Goal: Task Accomplishment & Management: Manage account settings

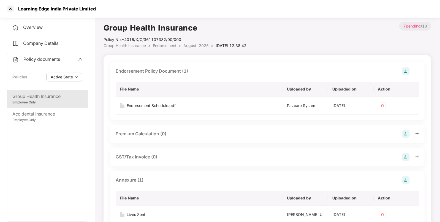
click at [40, 62] on span "Policy documents" at bounding box center [41, 59] width 37 height 6
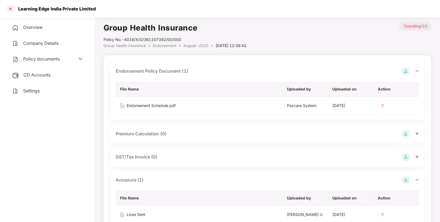
click at [10, 10] on div at bounding box center [10, 8] width 9 height 9
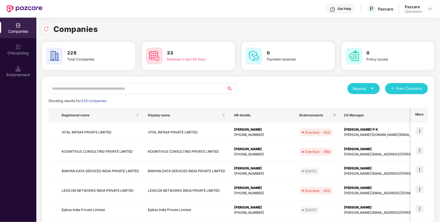
click at [149, 85] on input "text" at bounding box center [137, 88] width 178 height 11
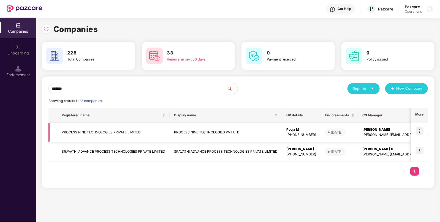
type input "*******"
click at [89, 129] on td "PROCESS NINE TECHNOLOGIES PRIVATE LIMITED" at bounding box center [113, 133] width 112 height 20
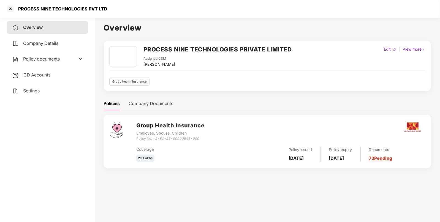
click at [99, 118] on main "Overview PROCESS NINE TECHNOLOGIES PRIVATE LIMITED Assigned CSM [PERSON_NAME] E…" at bounding box center [267, 126] width 345 height 222
click at [42, 60] on span "Policy documents" at bounding box center [41, 59] width 37 height 6
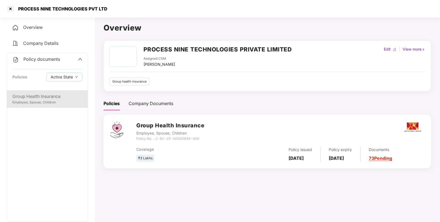
click at [25, 97] on div "Group Health Insurance" at bounding box center [47, 96] width 70 height 7
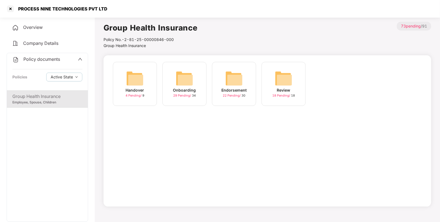
click at [26, 59] on span "Policy documents" at bounding box center [41, 59] width 37 height 6
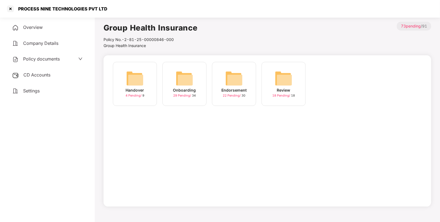
click at [33, 78] on span "CD Accounts" at bounding box center [36, 75] width 27 height 6
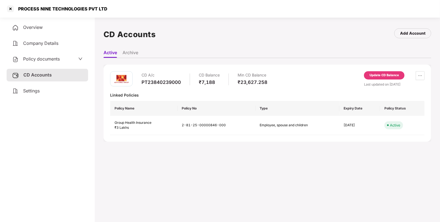
click at [372, 75] on div "Update CD Balance" at bounding box center [383, 75] width 29 height 5
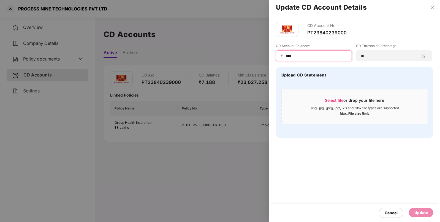
click at [304, 53] on input "****" at bounding box center [316, 56] width 62 height 6
type input "*****"
click at [416, 212] on div "Update" at bounding box center [420, 213] width 13 height 6
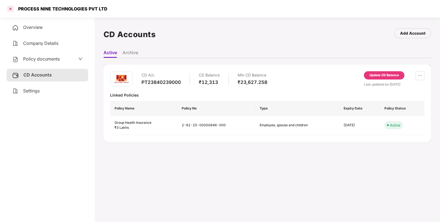
click at [12, 8] on div at bounding box center [10, 8] width 9 height 9
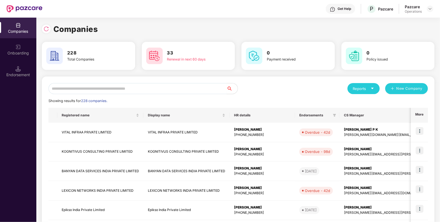
click at [116, 85] on input "text" at bounding box center [137, 88] width 178 height 11
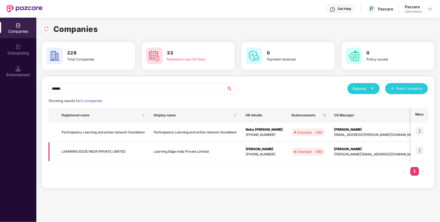
type input "******"
click at [418, 147] on img at bounding box center [419, 151] width 8 height 8
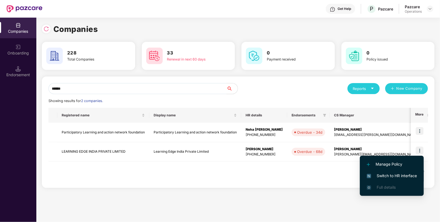
click at [387, 173] on span "Switch to HR interface" at bounding box center [391, 176] width 50 height 6
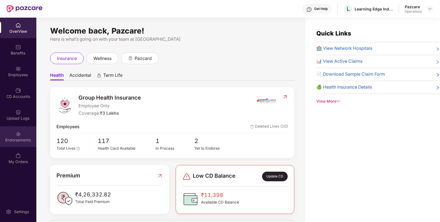
click at [15, 138] on div "Endorsements" at bounding box center [18, 140] width 36 height 6
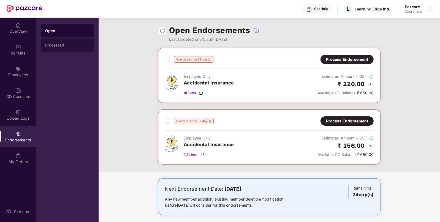
click at [52, 47] on div "Processed" at bounding box center [67, 45] width 45 height 4
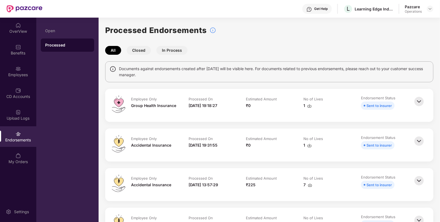
click at [416, 100] on img at bounding box center [419, 101] width 12 height 12
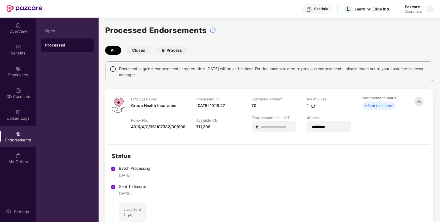
click at [432, 10] on div at bounding box center [429, 9] width 7 height 7
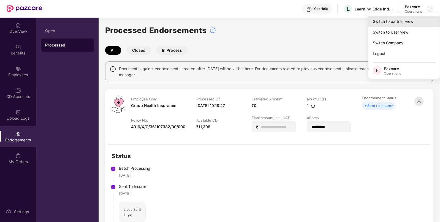
click at [410, 19] on div "Switch to partner view" at bounding box center [404, 21] width 72 height 11
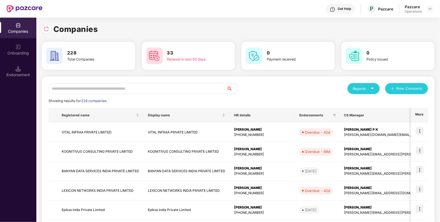
click at [89, 92] on input "text" at bounding box center [137, 88] width 178 height 11
type input "*"
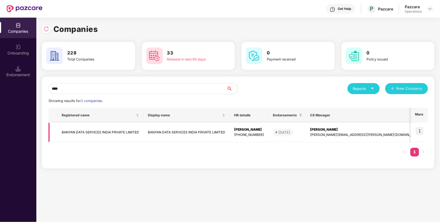
type input "****"
click at [70, 133] on td "BANYAN DATA SERVICES INDIA PRIVATE LIMITED" at bounding box center [100, 133] width 86 height 20
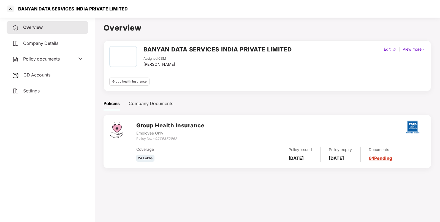
click at [46, 60] on span "Policy documents" at bounding box center [41, 59] width 37 height 6
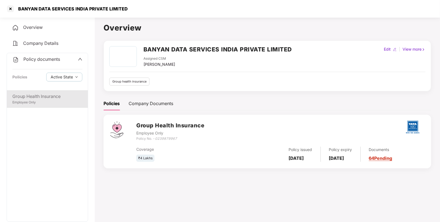
click at [21, 98] on div "Group Health Insurance" at bounding box center [47, 96] width 70 height 7
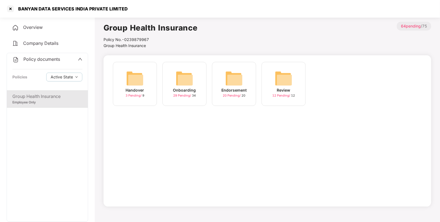
click at [229, 70] on img at bounding box center [234, 79] width 18 height 18
click at [128, 75] on img at bounding box center [135, 79] width 18 height 18
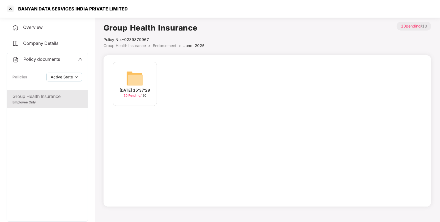
click at [139, 73] on img at bounding box center [135, 79] width 18 height 18
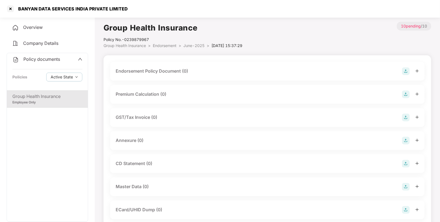
click at [404, 70] on img at bounding box center [406, 71] width 8 height 8
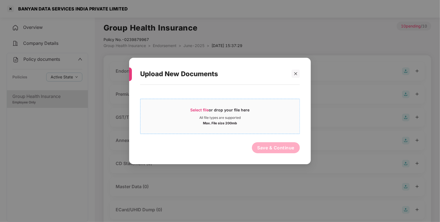
click at [197, 110] on span "Select file" at bounding box center [199, 110] width 18 height 5
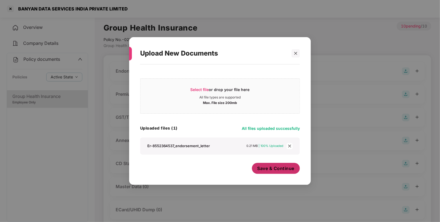
click at [284, 169] on span "Save & Continue" at bounding box center [275, 168] width 37 height 6
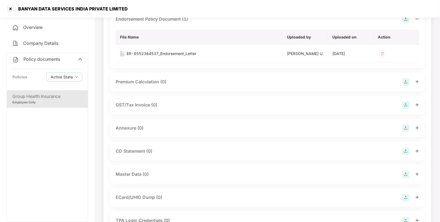
scroll to position [52, 0]
click at [404, 127] on img at bounding box center [406, 128] width 8 height 8
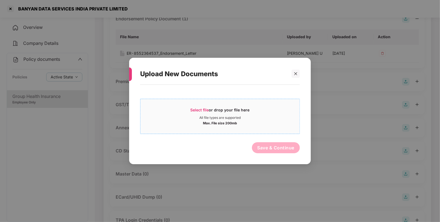
click at [199, 109] on span "Select file" at bounding box center [199, 110] width 18 height 5
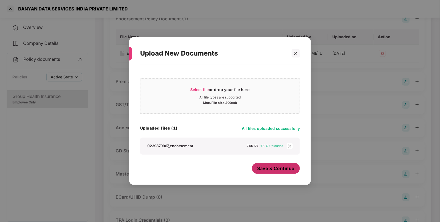
click at [263, 168] on span "Save & Continue" at bounding box center [275, 168] width 37 height 6
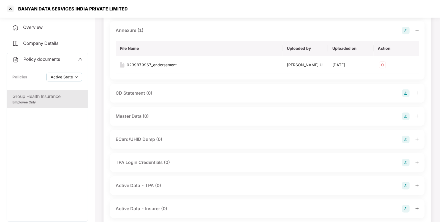
scroll to position [150, 0]
click at [406, 116] on img at bounding box center [406, 116] width 8 height 8
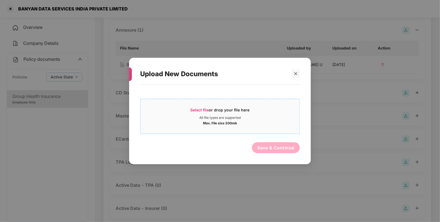
click at [197, 110] on span "Select file" at bounding box center [199, 110] width 18 height 5
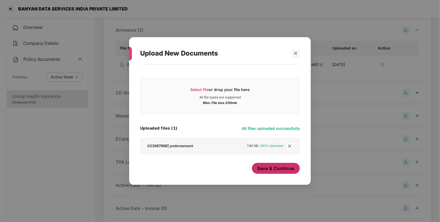
click at [274, 165] on span "Save & Continue" at bounding box center [275, 168] width 37 height 6
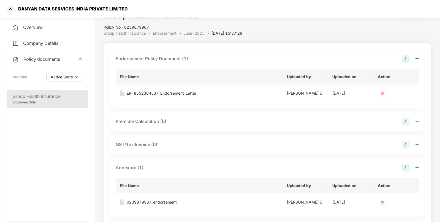
scroll to position [0, 0]
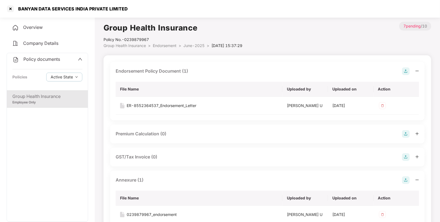
click at [130, 47] on span "Group Health Insurance" at bounding box center [124, 45] width 42 height 5
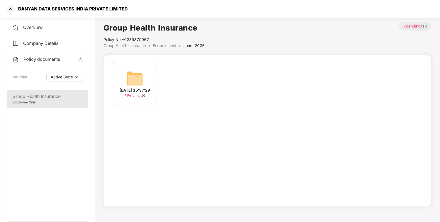
click at [136, 45] on span "Group Health Insurance" at bounding box center [124, 45] width 42 height 5
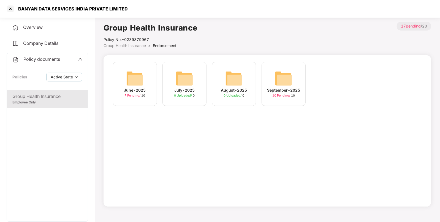
click at [270, 79] on div "September-2025 10 Pending / 10" at bounding box center [283, 84] width 44 height 44
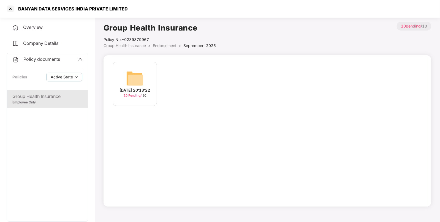
click at [132, 80] on img at bounding box center [135, 79] width 18 height 18
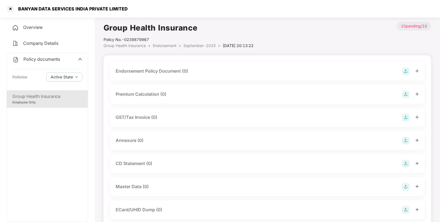
click at [405, 68] on img at bounding box center [406, 71] width 8 height 8
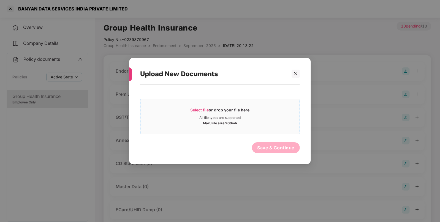
click at [193, 109] on span "Select file" at bounding box center [199, 110] width 18 height 5
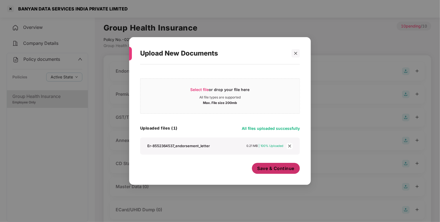
click at [268, 166] on span "Save & Continue" at bounding box center [275, 168] width 37 height 6
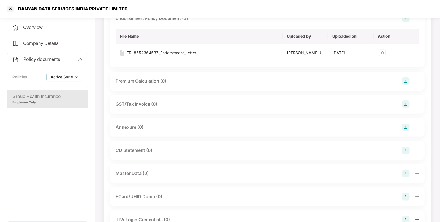
scroll to position [53, 0]
click at [403, 124] on img at bounding box center [406, 127] width 8 height 8
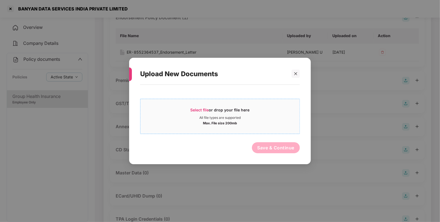
click at [198, 108] on span "Select file" at bounding box center [199, 110] width 18 height 5
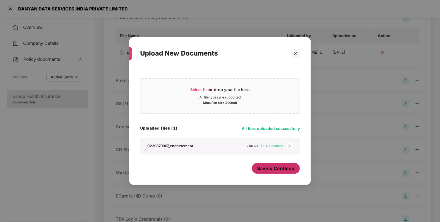
click at [275, 172] on button "Save & Continue" at bounding box center [276, 168] width 48 height 11
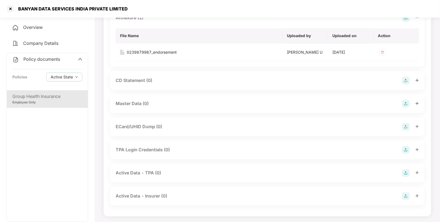
scroll to position [163, 0]
click at [406, 100] on img at bounding box center [406, 104] width 8 height 8
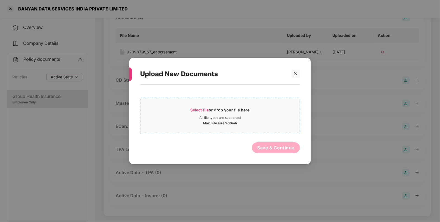
click at [193, 109] on span "Select file" at bounding box center [199, 110] width 18 height 5
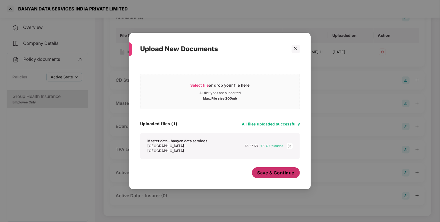
click at [272, 171] on span "Save & Continue" at bounding box center [275, 173] width 37 height 6
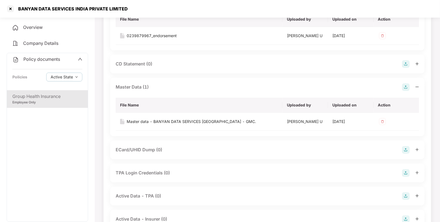
scroll to position [202, 0]
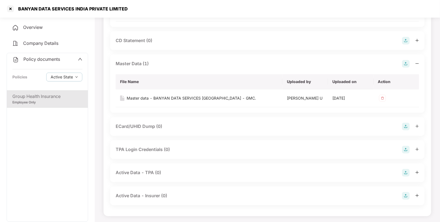
click at [64, 95] on div "Group Health Insurance" at bounding box center [47, 96] width 70 height 7
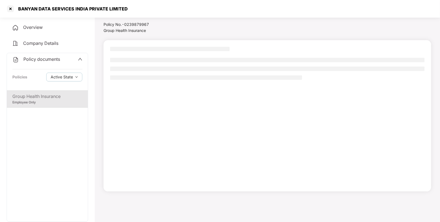
scroll to position [15, 0]
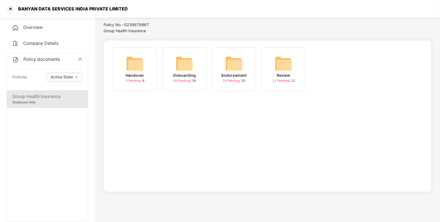
click at [48, 60] on span "Policy documents" at bounding box center [41, 59] width 37 height 6
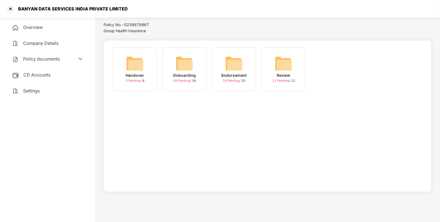
click at [37, 73] on span "CD Accounts" at bounding box center [36, 75] width 27 height 6
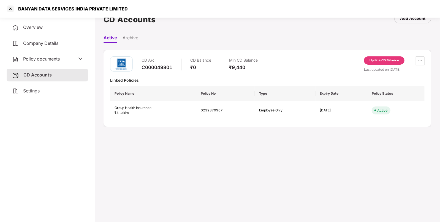
click at [373, 62] on div "Update CD Balance" at bounding box center [383, 60] width 29 height 5
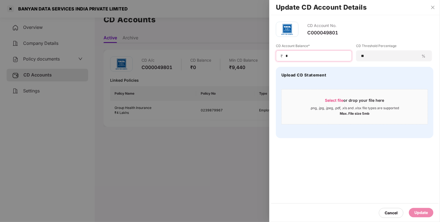
click at [288, 56] on input "*" at bounding box center [316, 56] width 62 height 6
type input "****"
click at [422, 213] on div "Update" at bounding box center [420, 213] width 13 height 6
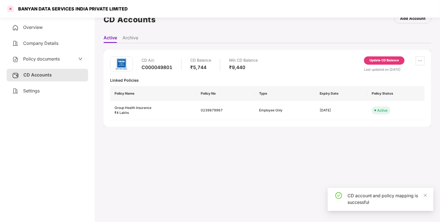
click at [9, 8] on div at bounding box center [10, 8] width 9 height 9
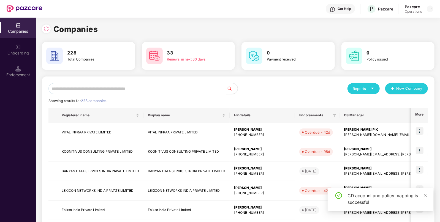
scroll to position [0, 0]
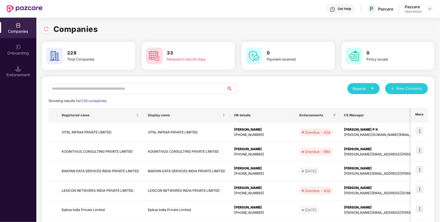
click at [96, 85] on input "text" at bounding box center [137, 88] width 178 height 11
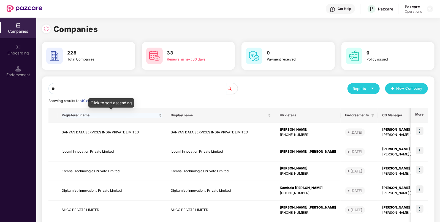
type input "*"
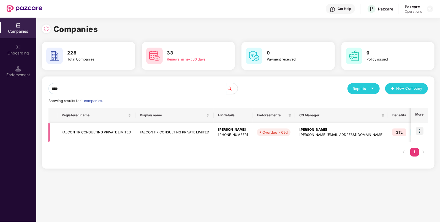
type input "****"
click at [102, 127] on td "FALCON HR CONSULTING PRIVATE LIMITED" at bounding box center [96, 133] width 78 height 20
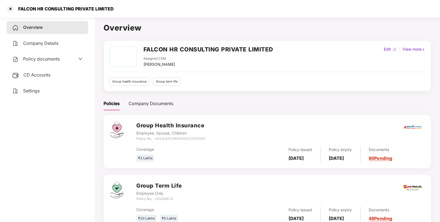
click at [49, 75] on span "CD Accounts" at bounding box center [36, 75] width 27 height 6
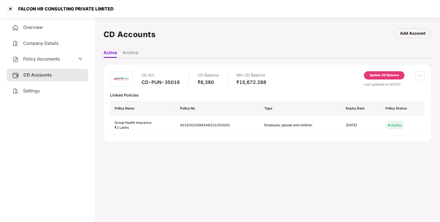
click at [50, 58] on span "Policy documents" at bounding box center [41, 59] width 37 height 6
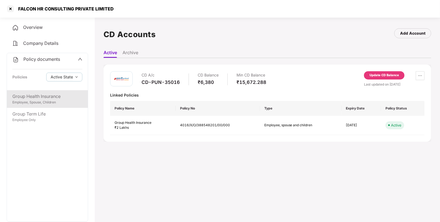
click at [34, 98] on div "Group Health Insurance" at bounding box center [47, 96] width 70 height 7
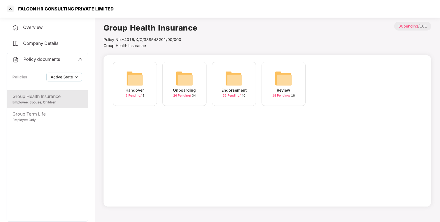
click at [233, 70] on img at bounding box center [234, 79] width 18 height 18
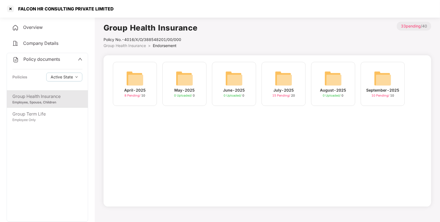
click at [282, 72] on img at bounding box center [284, 79] width 18 height 18
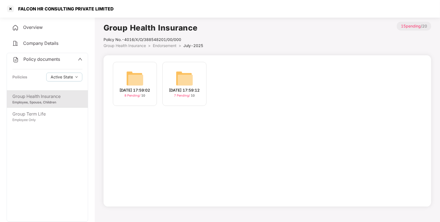
click at [130, 47] on span "Group Health Insurance" at bounding box center [124, 45] width 42 height 5
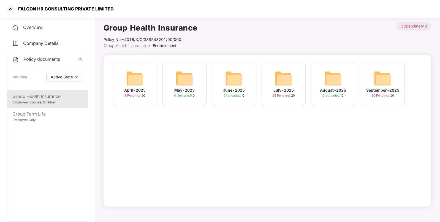
click at [382, 74] on img at bounding box center [383, 79] width 18 height 18
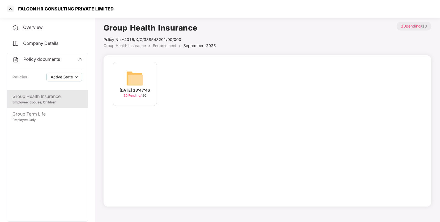
click at [133, 84] on img at bounding box center [135, 79] width 18 height 18
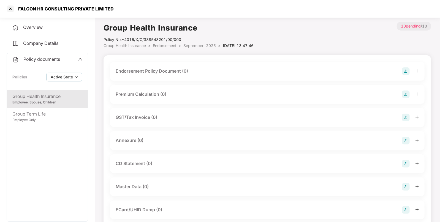
click at [404, 71] on img at bounding box center [406, 71] width 8 height 8
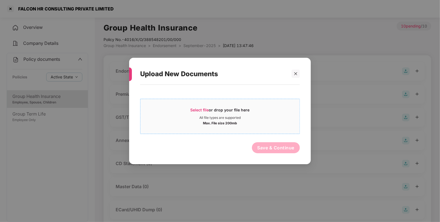
click at [203, 108] on span "Select file" at bounding box center [199, 110] width 18 height 5
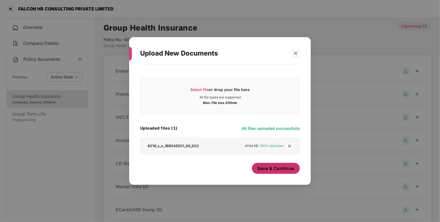
click at [266, 165] on button "Save & Continue" at bounding box center [276, 168] width 48 height 11
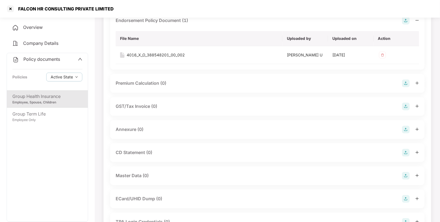
scroll to position [53, 0]
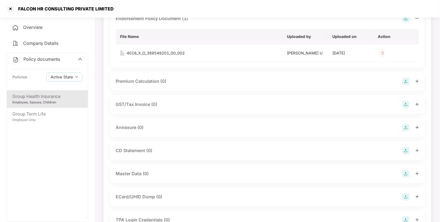
click at [401, 126] on div "Annexure (0)" at bounding box center [267, 128] width 303 height 8
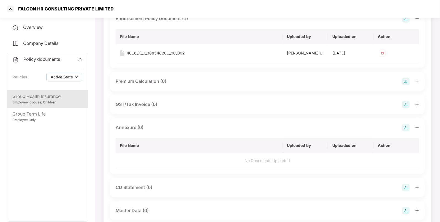
click at [409, 127] on img at bounding box center [406, 128] width 8 height 8
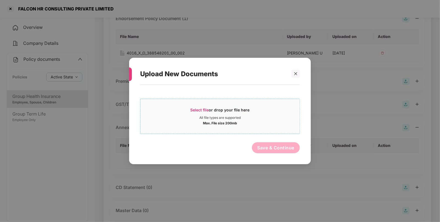
click at [198, 109] on span "Select file" at bounding box center [199, 110] width 18 height 5
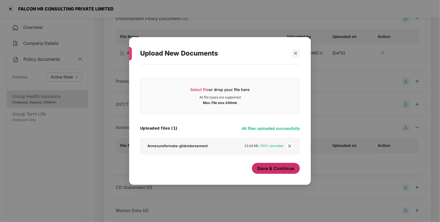
click at [266, 164] on button "Save & Continue" at bounding box center [276, 168] width 48 height 11
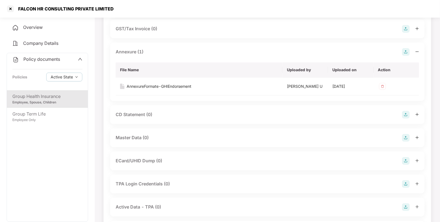
scroll to position [163, 0]
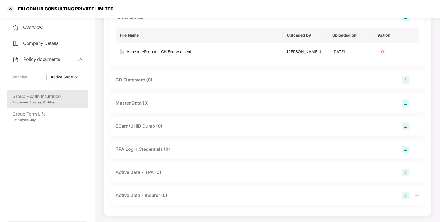
click at [406, 102] on img at bounding box center [406, 103] width 8 height 8
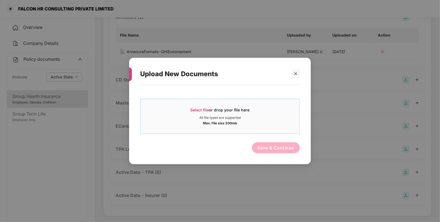
click at [195, 110] on span "Select file" at bounding box center [199, 110] width 18 height 5
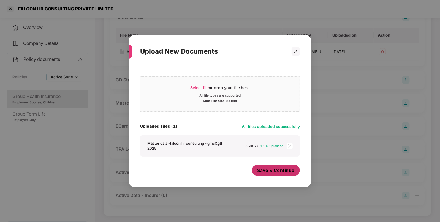
click at [266, 170] on span "Save & Continue" at bounding box center [275, 170] width 37 height 6
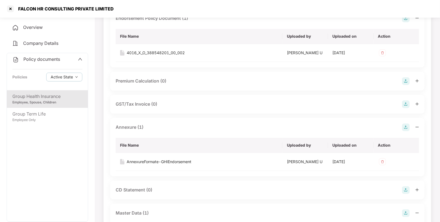
scroll to position [0, 0]
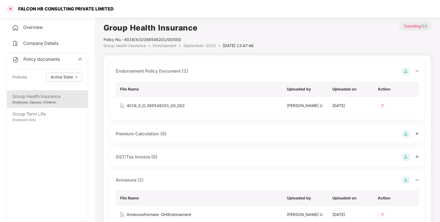
click at [12, 9] on div at bounding box center [10, 8] width 9 height 9
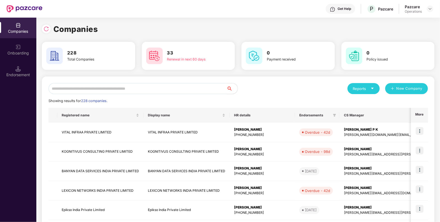
click at [166, 90] on input "text" at bounding box center [137, 88] width 178 height 11
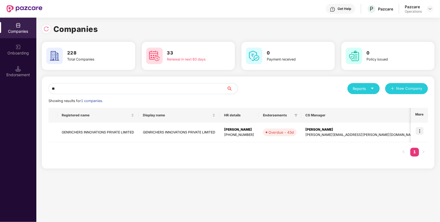
type input "*"
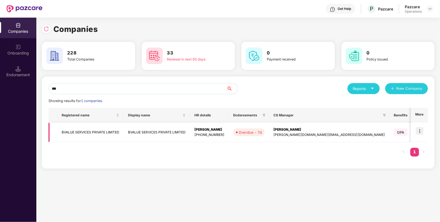
type input "***"
click at [78, 130] on td "BVALUE SERVICES PRIVATE LIMITED" at bounding box center [90, 133] width 66 height 20
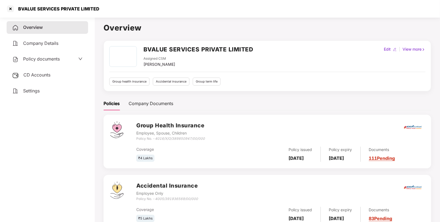
click at [43, 74] on span "CD Accounts" at bounding box center [36, 75] width 27 height 6
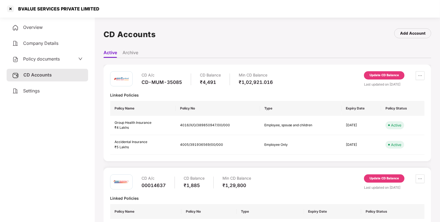
scroll to position [27, 0]
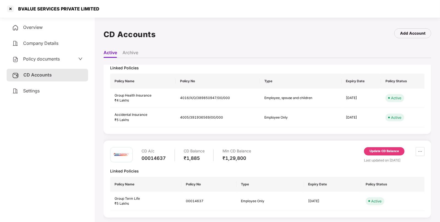
click at [52, 74] on div "CD Accounts" at bounding box center [47, 75] width 81 height 13
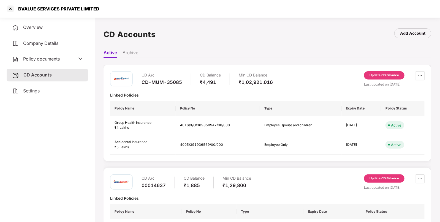
click at [155, 81] on div "CD-MUM-35085" at bounding box center [161, 82] width 40 height 6
copy div "CD-MUM-35085"
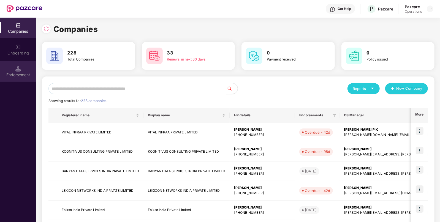
click at [19, 73] on div "Endorsement" at bounding box center [18, 75] width 36 height 6
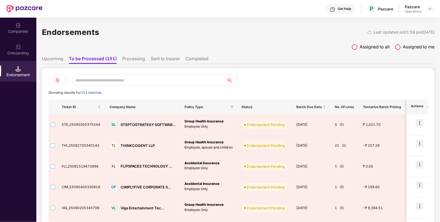
click at [139, 60] on li "Processing" at bounding box center [133, 60] width 23 height 8
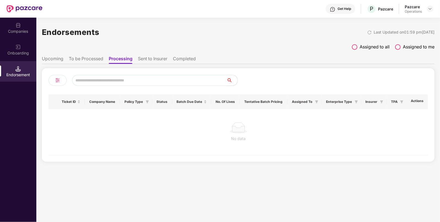
click at [99, 58] on li "To be Processed" at bounding box center [86, 60] width 34 height 8
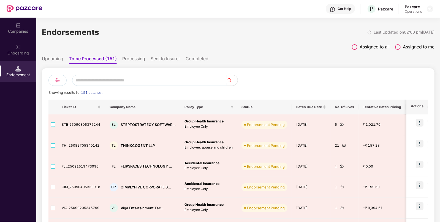
click at [113, 76] on input "text" at bounding box center [149, 80] width 154 height 11
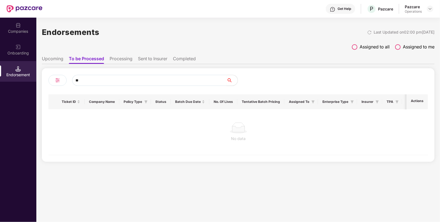
type input "*"
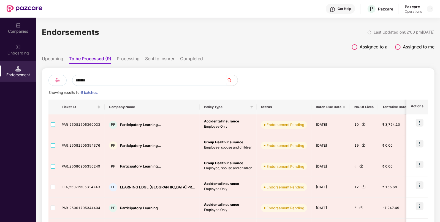
type input "*******"
click at [125, 60] on li "Processing" at bounding box center [128, 60] width 23 height 8
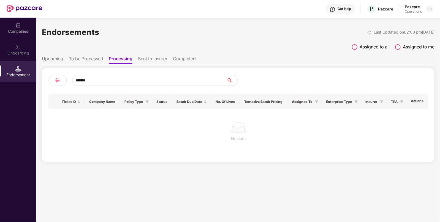
click at [147, 58] on li "Sent to Insurer" at bounding box center [152, 60] width 29 height 8
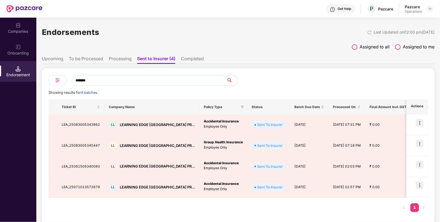
click at [132, 80] on input "*******" at bounding box center [149, 80] width 154 height 11
click at [431, 8] on img at bounding box center [430, 9] width 4 height 4
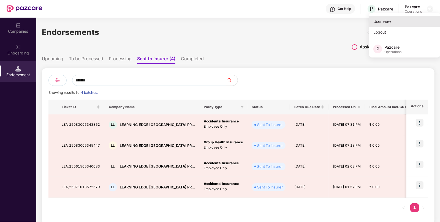
click at [406, 21] on div "User view" at bounding box center [405, 21] width 72 height 11
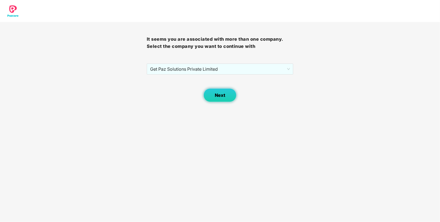
click at [211, 91] on button "Next" at bounding box center [219, 95] width 33 height 14
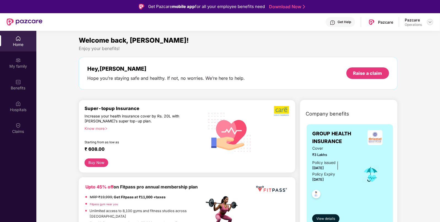
click at [428, 21] on img at bounding box center [430, 22] width 4 height 4
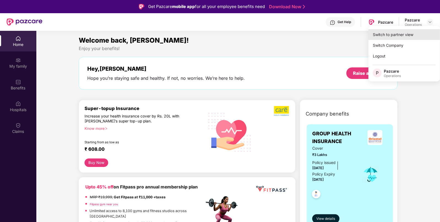
click at [399, 33] on div "Switch to partner view" at bounding box center [404, 34] width 72 height 11
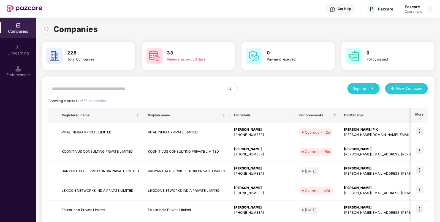
click at [98, 91] on input "text" at bounding box center [137, 88] width 178 height 11
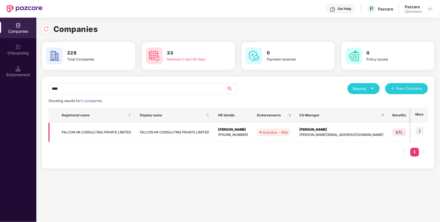
type input "****"
click at [76, 128] on td "FALCON HR CONSULTING PRIVATE LIMITED" at bounding box center [96, 133] width 78 height 20
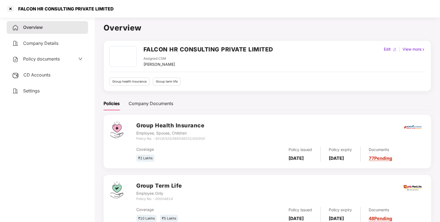
click at [41, 73] on span "CD Accounts" at bounding box center [36, 75] width 27 height 6
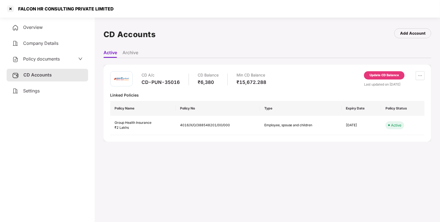
click at [47, 59] on span "Policy documents" at bounding box center [41, 59] width 37 height 6
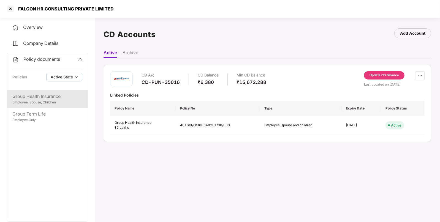
click at [40, 105] on div "Employee, Spouse, Children" at bounding box center [47, 102] width 70 height 5
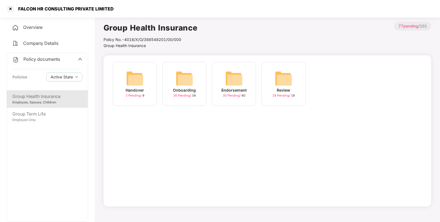
click at [240, 70] on img at bounding box center [234, 79] width 18 height 18
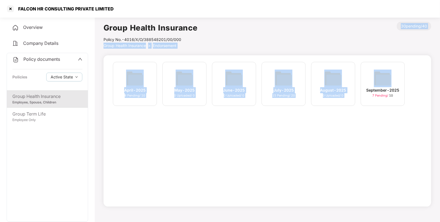
drag, startPoint x: 378, startPoint y: 69, endPoint x: 159, endPoint y: 32, distance: 221.9
click at [159, 32] on div "Group Health Insurance Policy No.- 4016/X/O/388548201/00/000 Group Health Insur…" at bounding box center [266, 114] width 327 height 185
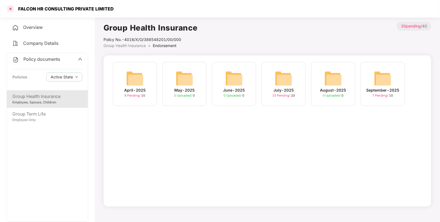
click at [10, 11] on div at bounding box center [10, 8] width 9 height 9
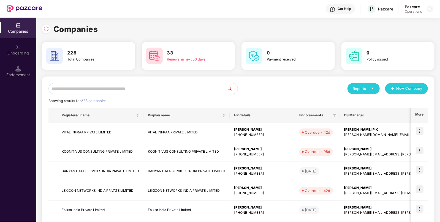
click at [71, 92] on input "text" at bounding box center [137, 88] width 178 height 11
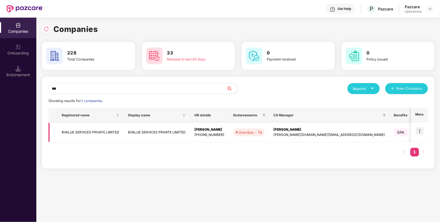
type input "***"
click at [90, 126] on td "BVALUE SERVICES PRIVATE LIMITED" at bounding box center [90, 133] width 66 height 20
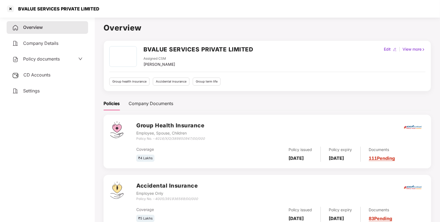
click at [43, 57] on span "Policy documents" at bounding box center [41, 59] width 37 height 6
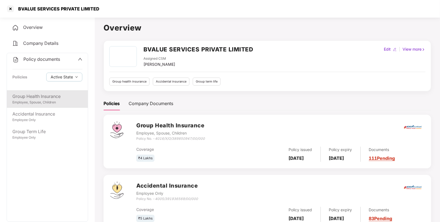
click at [35, 100] on div "Group Health Insurance" at bounding box center [47, 96] width 70 height 7
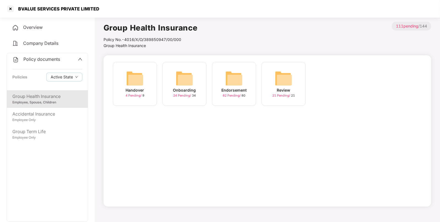
click at [237, 73] on img at bounding box center [234, 79] width 18 height 18
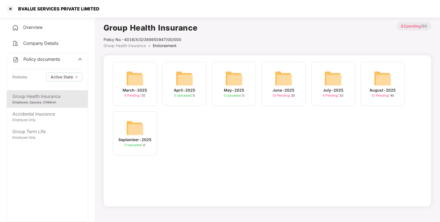
click at [374, 76] on img at bounding box center [383, 79] width 18 height 18
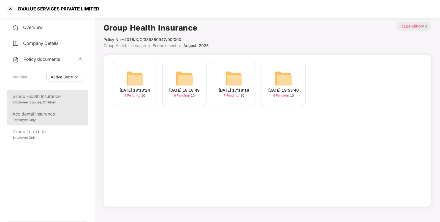
click at [43, 112] on div "Accidental Insurance" at bounding box center [47, 114] width 70 height 7
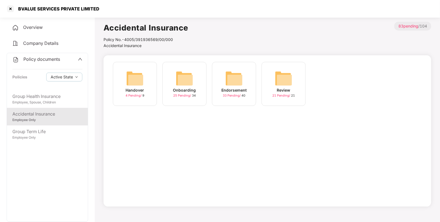
click at [234, 78] on img at bounding box center [234, 79] width 18 height 18
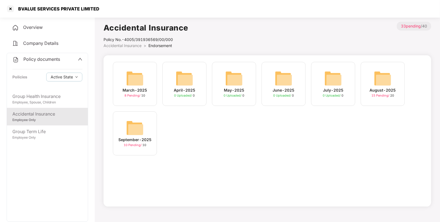
click at [127, 122] on img at bounding box center [135, 128] width 18 height 18
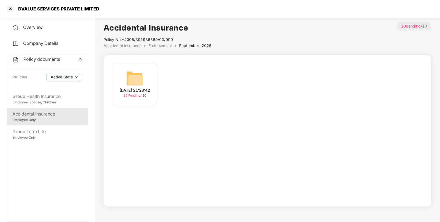
click at [135, 76] on img at bounding box center [135, 79] width 18 height 18
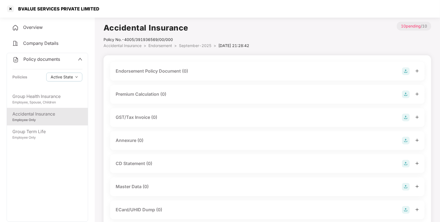
click at [406, 70] on img at bounding box center [406, 71] width 8 height 8
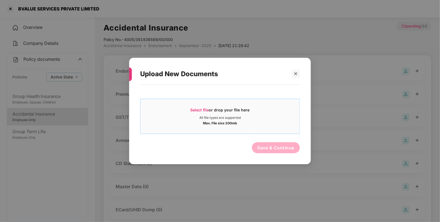
click at [199, 110] on span "Select file" at bounding box center [199, 110] width 18 height 5
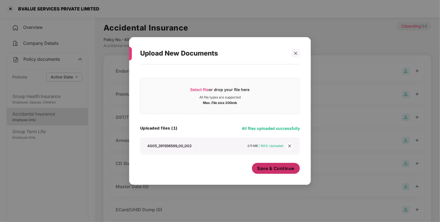
click at [265, 169] on span "Save & Continue" at bounding box center [275, 168] width 37 height 6
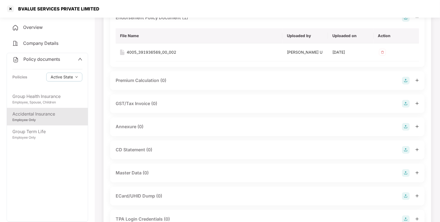
scroll to position [53, 0]
click at [405, 125] on img at bounding box center [406, 127] width 8 height 8
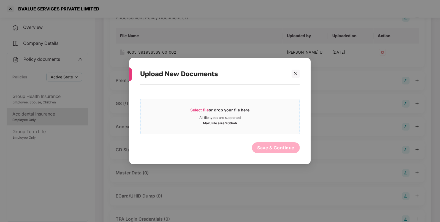
click at [196, 112] on span "Select file" at bounding box center [199, 110] width 18 height 5
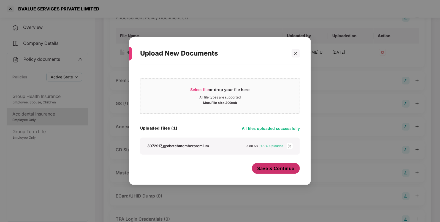
click at [281, 171] on span "Save & Continue" at bounding box center [275, 168] width 37 height 6
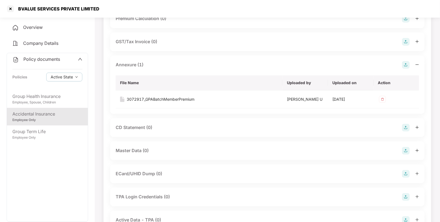
scroll to position [163, 0]
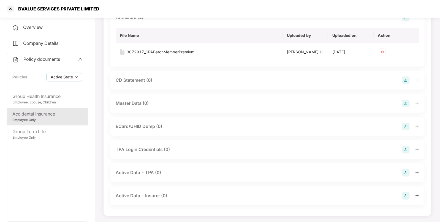
click at [406, 103] on img at bounding box center [406, 104] width 8 height 8
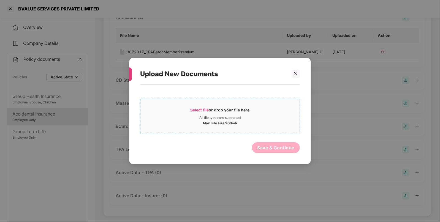
click at [196, 112] on span "Select file" at bounding box center [199, 110] width 18 height 5
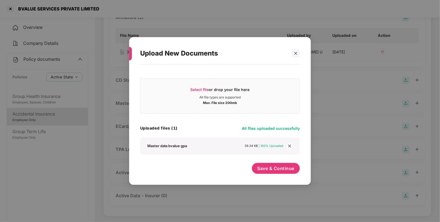
click at [289, 144] on icon "close" at bounding box center [289, 146] width 4 height 4
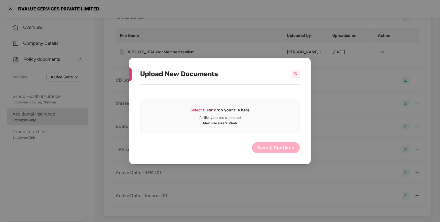
click at [297, 76] on div at bounding box center [295, 74] width 8 height 8
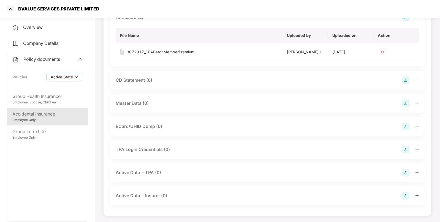
click at [405, 103] on img at bounding box center [406, 104] width 8 height 8
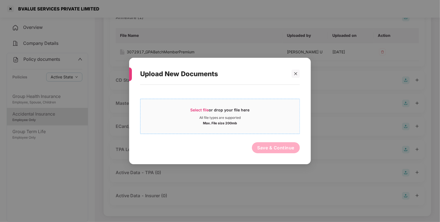
click at [197, 109] on span "Select file" at bounding box center [199, 110] width 18 height 5
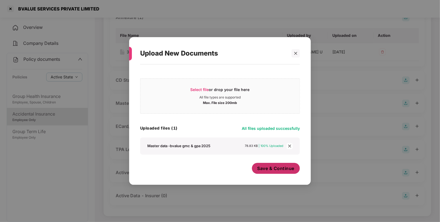
click at [278, 169] on span "Save & Continue" at bounding box center [275, 168] width 37 height 6
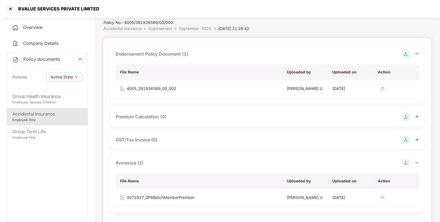
scroll to position [0, 0]
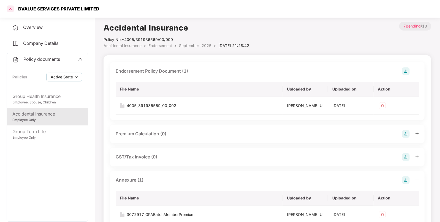
click at [11, 10] on div at bounding box center [10, 8] width 9 height 9
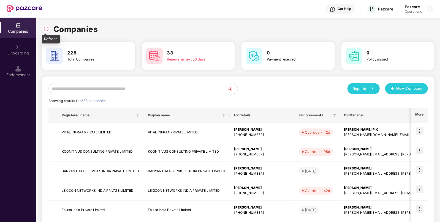
click at [48, 29] on img at bounding box center [46, 29] width 6 height 6
click at [185, 87] on input "text" at bounding box center [137, 88] width 178 height 11
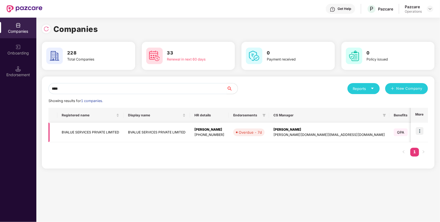
type input "****"
click at [69, 128] on td "BVALUE SERVICES PRIVATE LIMITED" at bounding box center [90, 133] width 66 height 20
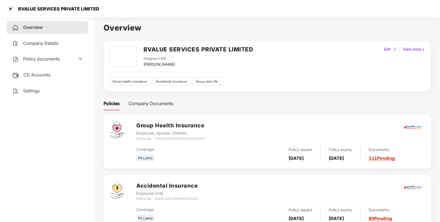
click at [40, 75] on span "CD Accounts" at bounding box center [36, 75] width 27 height 6
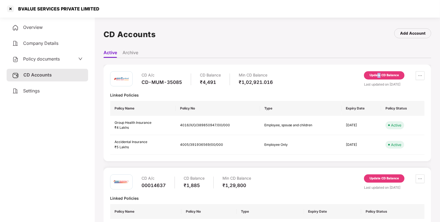
drag, startPoint x: 379, startPoint y: 70, endPoint x: 376, endPoint y: 72, distance: 4.3
click at [376, 72] on div "CD A/c CD-MUM-35085 CD Balance ₹4,491 Min CD Balance ₹1,02,921.016 Update CD Ba…" at bounding box center [266, 113] width 327 height 97
click at [376, 72] on div "Update CD Balance" at bounding box center [384, 75] width 40 height 8
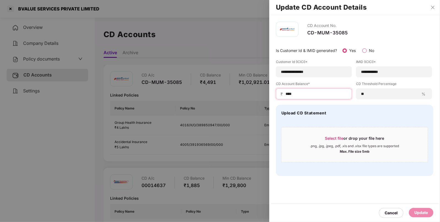
click at [303, 94] on input "****" at bounding box center [316, 94] width 62 height 6
type input "****"
click at [417, 210] on div "Update" at bounding box center [420, 213] width 13 height 6
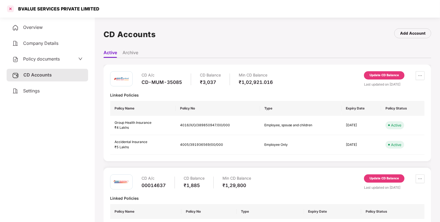
click at [6, 10] on div at bounding box center [10, 8] width 9 height 9
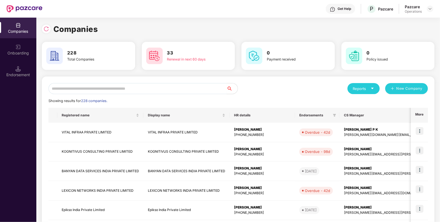
click at [171, 85] on input "text" at bounding box center [137, 88] width 178 height 11
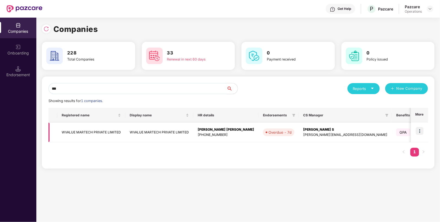
type input "***"
click at [100, 132] on td "WVALUE MARTECH PRIVATE LIMITED" at bounding box center [91, 133] width 68 height 20
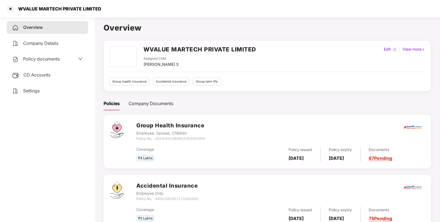
scroll to position [80, 0]
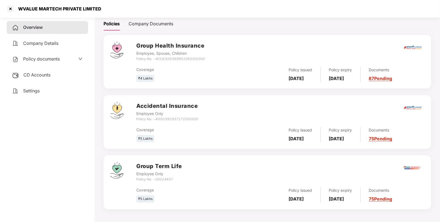
click at [53, 58] on span "Policy documents" at bounding box center [41, 59] width 37 height 6
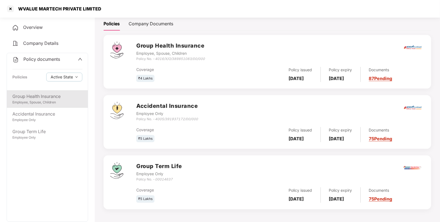
click at [40, 97] on div "Group Health Insurance" at bounding box center [47, 96] width 70 height 7
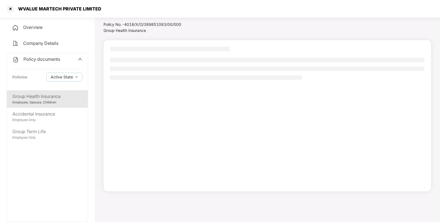
scroll to position [15, 0]
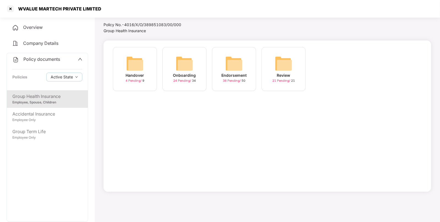
click at [240, 63] on img at bounding box center [234, 64] width 18 height 18
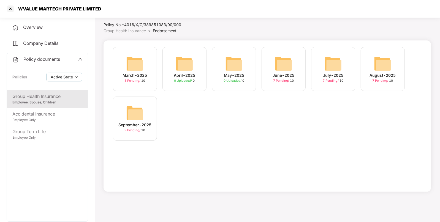
click at [146, 105] on div "September-2025 9 Pending / 10" at bounding box center [135, 119] width 44 height 44
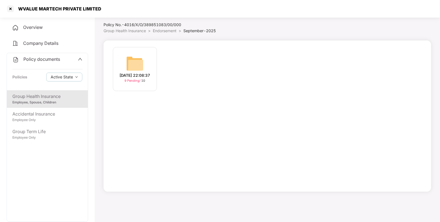
click at [142, 55] on img at bounding box center [135, 64] width 18 height 18
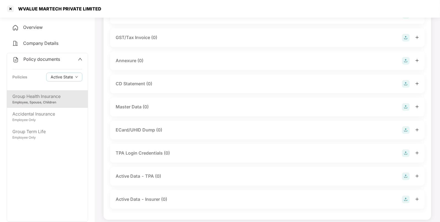
scroll to position [0, 0]
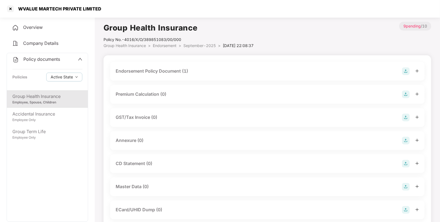
click at [228, 68] on div "Endorsement Policy Document (1)" at bounding box center [267, 71] width 303 height 8
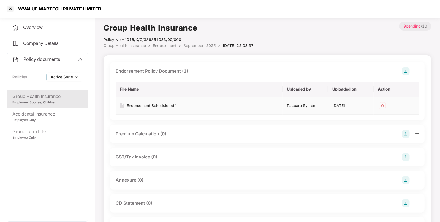
click at [156, 104] on div "Endorsement Schedule.pdf" at bounding box center [151, 106] width 49 height 6
click at [404, 182] on img at bounding box center [406, 180] width 8 height 8
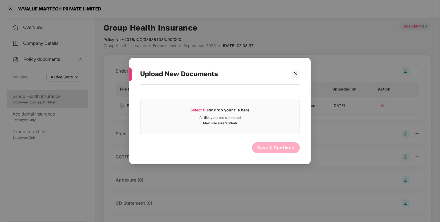
click at [201, 111] on span "Select file" at bounding box center [199, 110] width 18 height 5
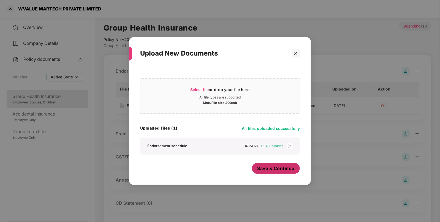
click at [269, 166] on span "Save & Continue" at bounding box center [275, 168] width 37 height 6
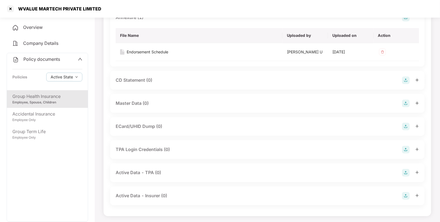
scroll to position [163, 0]
click at [404, 101] on img at bounding box center [406, 103] width 8 height 8
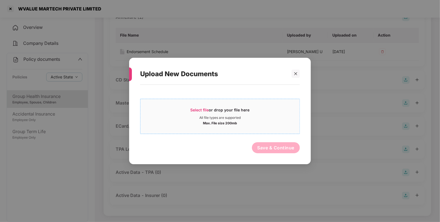
click at [200, 107] on div "Select file or drop your file here" at bounding box center [219, 111] width 59 height 8
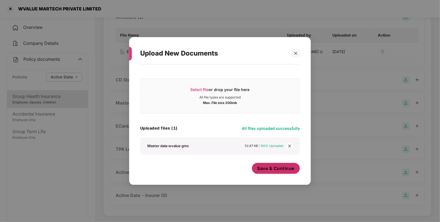
click at [264, 170] on span "Save & Continue" at bounding box center [275, 168] width 37 height 6
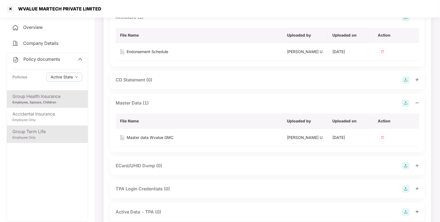
click at [30, 131] on div "Group Term Life" at bounding box center [47, 131] width 70 height 7
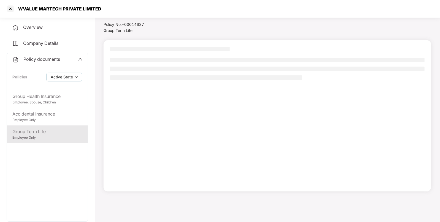
scroll to position [15, 0]
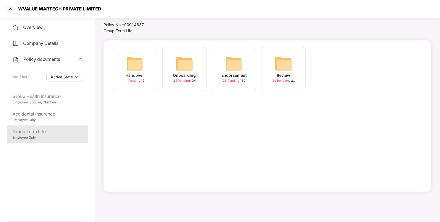
click at [231, 65] on img at bounding box center [234, 64] width 18 height 18
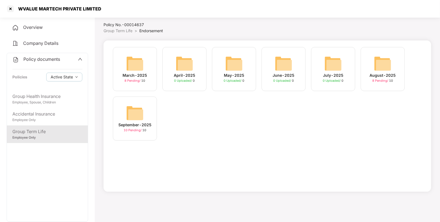
click at [135, 111] on img at bounding box center [135, 113] width 18 height 18
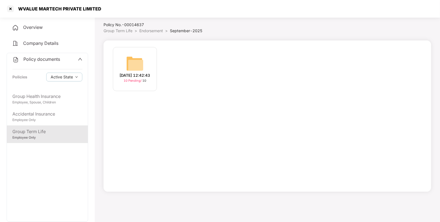
click at [134, 61] on img at bounding box center [135, 64] width 18 height 18
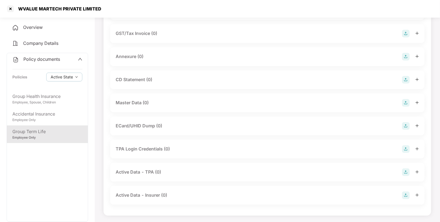
scroll to position [0, 0]
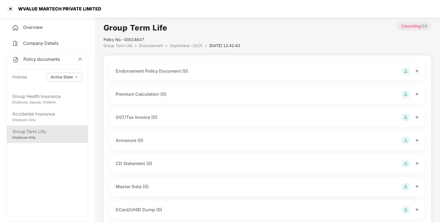
click at [407, 70] on img at bounding box center [406, 71] width 8 height 8
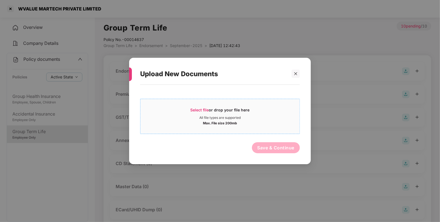
click at [200, 108] on span "Select file" at bounding box center [199, 110] width 18 height 5
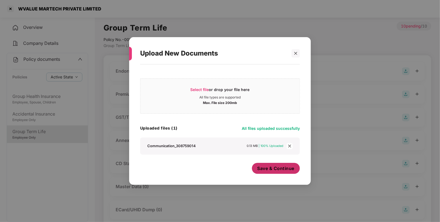
click at [281, 167] on span "Save & Continue" at bounding box center [275, 168] width 37 height 6
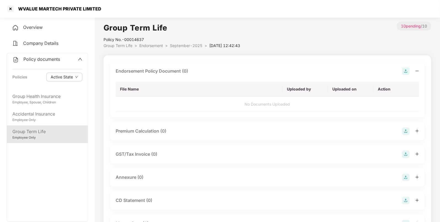
scroll to position [67, 0]
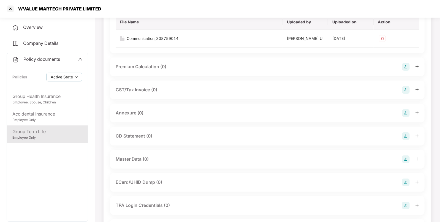
click at [402, 112] on img at bounding box center [406, 113] width 8 height 8
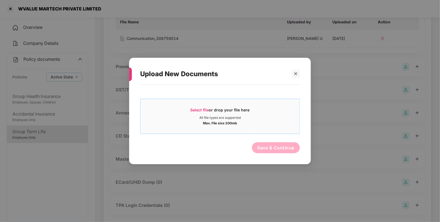
click at [198, 108] on span "Select file" at bounding box center [199, 110] width 18 height 5
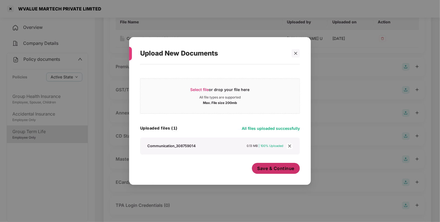
click at [260, 166] on span "Save & Continue" at bounding box center [275, 168] width 37 height 6
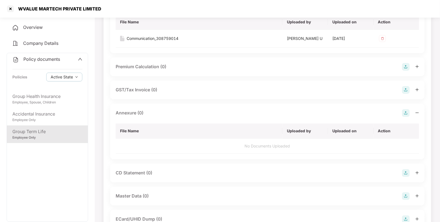
scroll to position [132, 0]
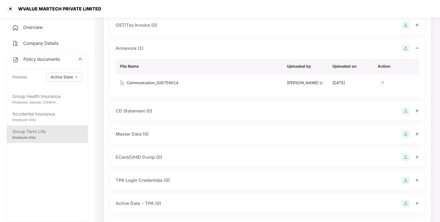
click at [405, 133] on img at bounding box center [406, 134] width 8 height 8
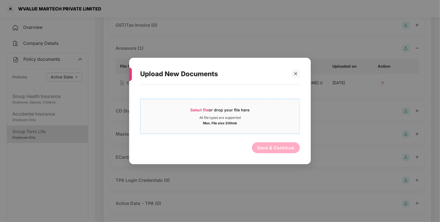
click at [191, 111] on span "Select file" at bounding box center [199, 110] width 18 height 5
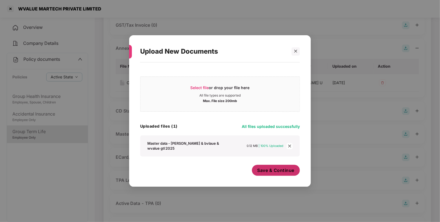
click at [262, 172] on span "Save & Continue" at bounding box center [275, 170] width 37 height 6
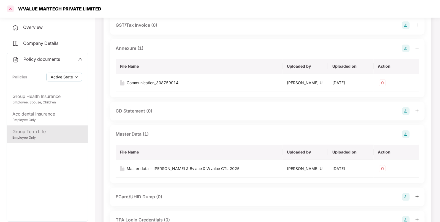
click at [11, 8] on div at bounding box center [10, 8] width 9 height 9
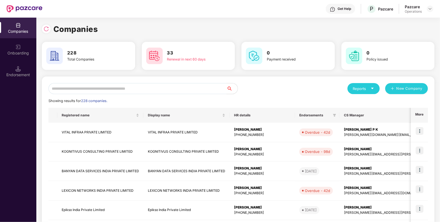
scroll to position [0, 0]
click at [130, 85] on input "text" at bounding box center [137, 88] width 178 height 11
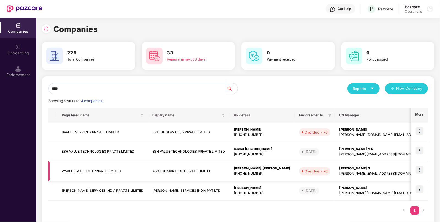
type input "****"
click at [86, 172] on td "WVALUE MARTECH PRIVATE LIMITED" at bounding box center [102, 171] width 91 height 20
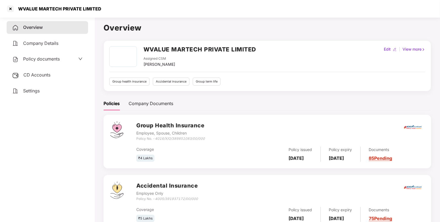
click at [50, 73] on span "CD Accounts" at bounding box center [36, 75] width 27 height 6
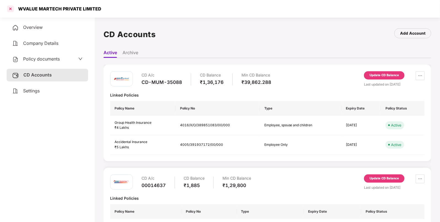
click at [11, 7] on div at bounding box center [10, 8] width 9 height 9
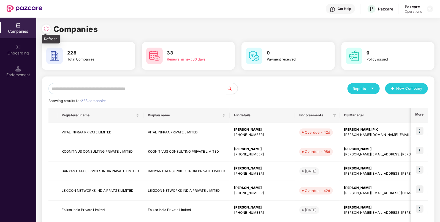
click at [45, 27] on img at bounding box center [46, 29] width 6 height 6
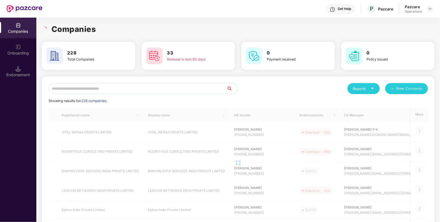
click at [78, 89] on input "text" at bounding box center [137, 88] width 178 height 11
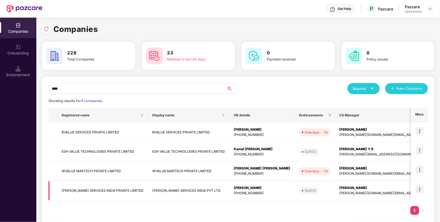
type input "****"
click at [99, 186] on td "VALUELEAF SERVICES INDIA PRIVATE LIMITED" at bounding box center [102, 191] width 91 height 20
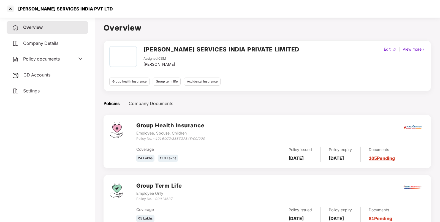
click at [44, 75] on span "CD Accounts" at bounding box center [36, 75] width 27 height 6
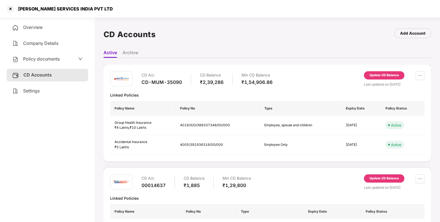
click at [213, 83] on div "₹2,39,286" at bounding box center [212, 82] width 24 height 6
click at [157, 80] on div "CD-MUM-35090" at bounding box center [161, 82] width 40 height 6
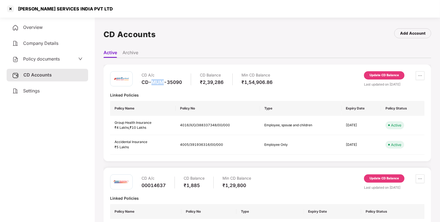
click at [157, 80] on div "CD-MUM-35090" at bounding box center [161, 82] width 40 height 6
copy div "CD-MUM-35090"
click at [41, 56] on span "Policy documents" at bounding box center [41, 59] width 37 height 6
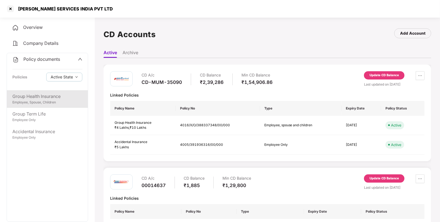
click at [27, 101] on div "Employee, Spouse, Children" at bounding box center [47, 102] width 70 height 5
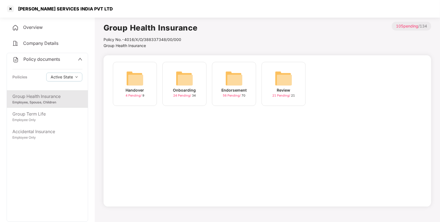
click at [240, 83] on img at bounding box center [234, 79] width 18 height 18
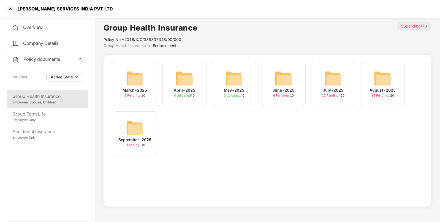
click at [125, 128] on div "September-2025 9 Pending / 10" at bounding box center [135, 133] width 44 height 44
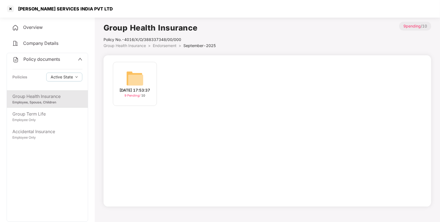
click at [134, 74] on img at bounding box center [135, 79] width 18 height 18
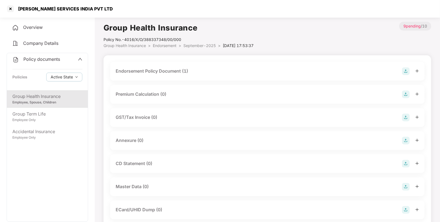
click at [231, 71] on div "Endorsement Policy Document (1)" at bounding box center [267, 71] width 303 height 8
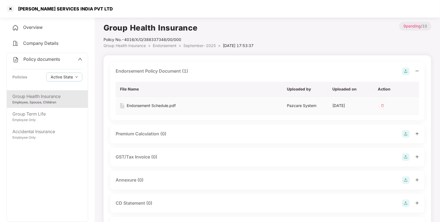
click at [163, 105] on div "Endorsement Schedule.pdf" at bounding box center [151, 106] width 49 height 6
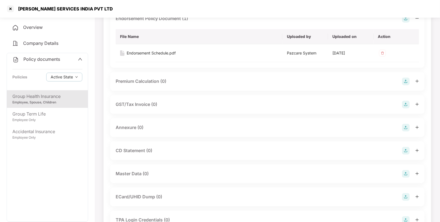
click at [405, 125] on img at bounding box center [406, 128] width 8 height 8
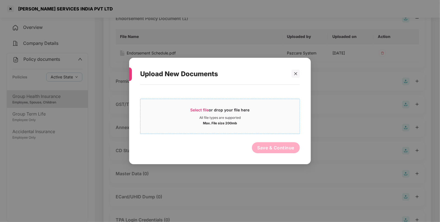
click at [200, 109] on span "Select file" at bounding box center [199, 110] width 18 height 5
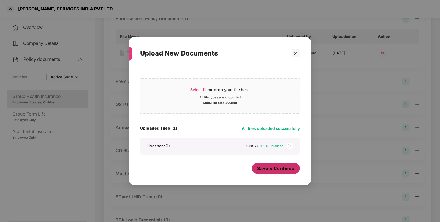
click at [267, 169] on span "Save & Continue" at bounding box center [275, 168] width 37 height 6
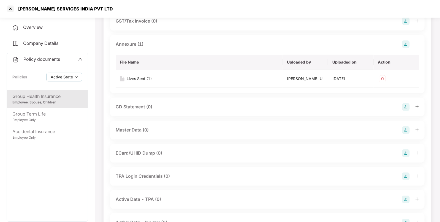
scroll to position [137, 0]
click at [404, 127] on img at bounding box center [406, 129] width 8 height 8
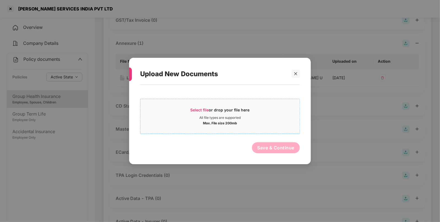
click at [193, 109] on span "Select file" at bounding box center [199, 110] width 18 height 5
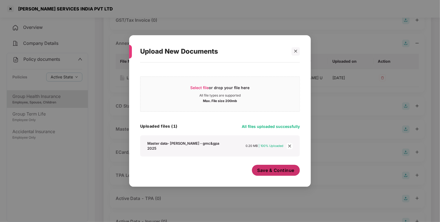
click at [269, 167] on span "Save & Continue" at bounding box center [275, 170] width 37 height 6
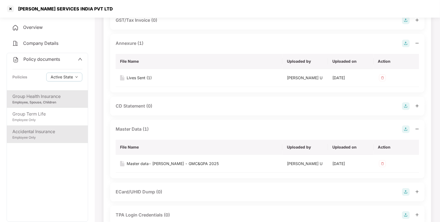
click at [40, 132] on div "Accidental Insurance" at bounding box center [47, 131] width 70 height 7
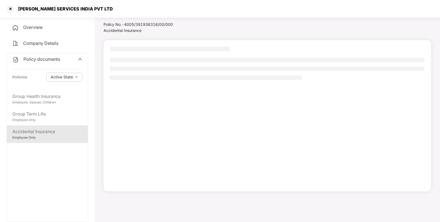
scroll to position [15, 0]
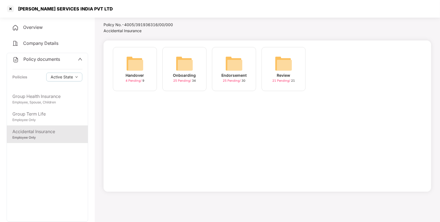
click at [246, 65] on div "Endorsement 25 Pending / 30" at bounding box center [234, 69] width 44 height 44
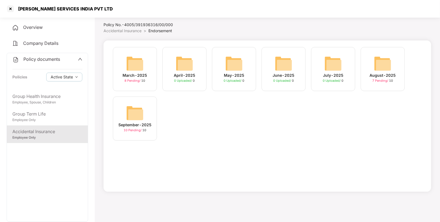
click at [128, 112] on img at bounding box center [135, 113] width 18 height 18
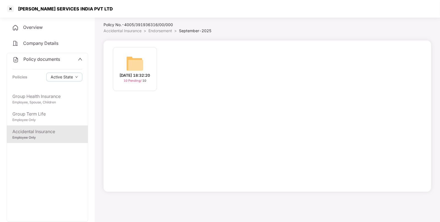
click at [138, 56] on img at bounding box center [135, 64] width 18 height 18
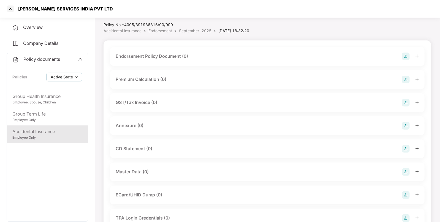
scroll to position [84, 0]
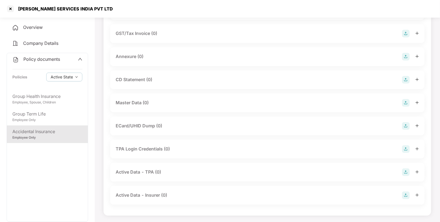
click at [404, 102] on img at bounding box center [406, 103] width 8 height 8
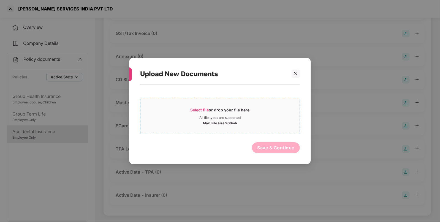
click at [198, 110] on span "Select file" at bounding box center [199, 110] width 18 height 5
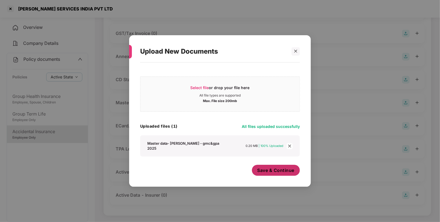
click at [280, 168] on span "Save & Continue" at bounding box center [275, 170] width 37 height 6
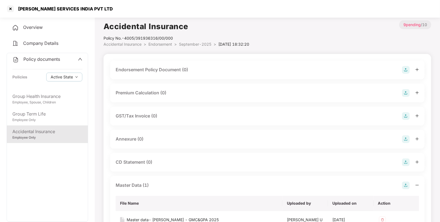
scroll to position [0, 0]
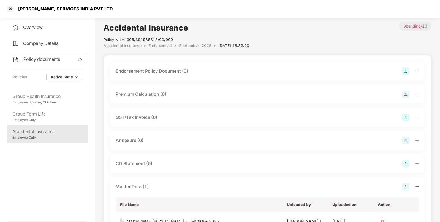
click at [405, 71] on img at bounding box center [406, 71] width 8 height 8
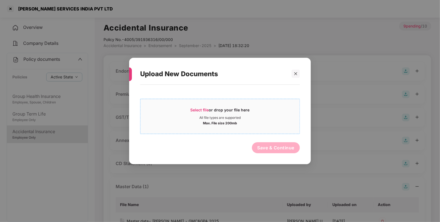
click at [201, 108] on span "Select file" at bounding box center [199, 110] width 18 height 5
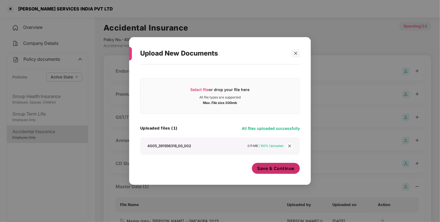
click at [266, 167] on span "Save & Continue" at bounding box center [275, 168] width 37 height 6
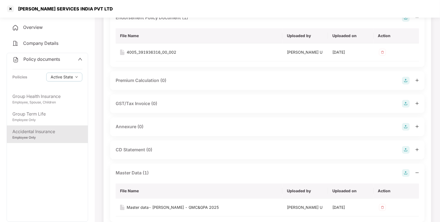
scroll to position [55, 0]
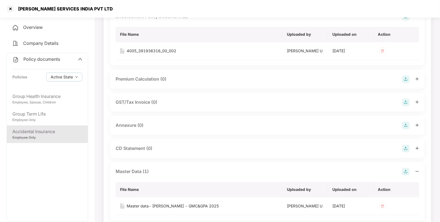
click at [406, 124] on img at bounding box center [406, 126] width 8 height 8
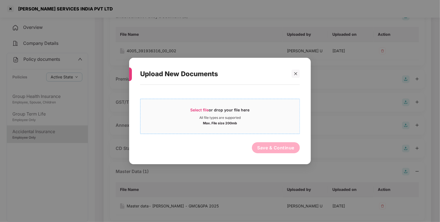
click at [197, 109] on span "Select file" at bounding box center [199, 110] width 18 height 5
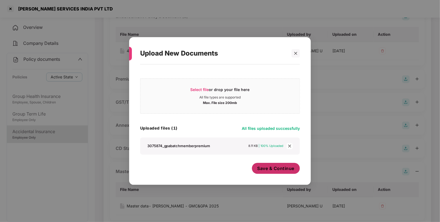
click at [260, 167] on span "Save & Continue" at bounding box center [275, 168] width 37 height 6
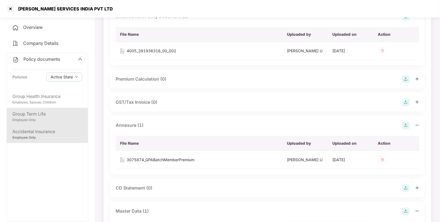
click at [72, 112] on div "Group Term Life" at bounding box center [47, 114] width 70 height 7
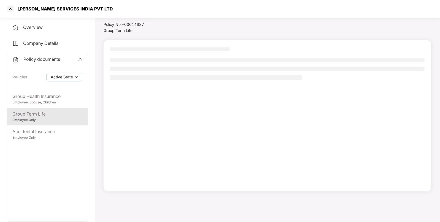
scroll to position [15, 0]
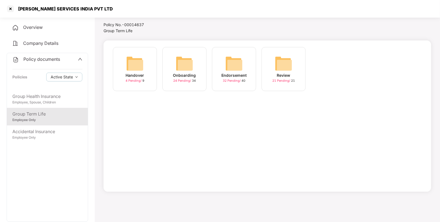
click at [233, 65] on img at bounding box center [234, 64] width 18 height 18
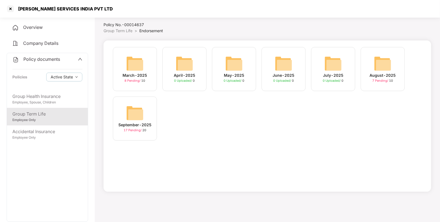
click at [125, 114] on div "September-2025 17 Pending / 20" at bounding box center [135, 119] width 44 height 44
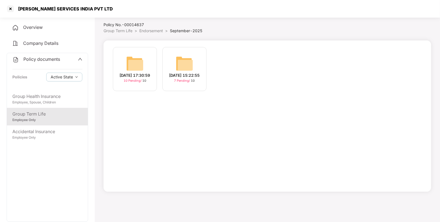
click at [130, 60] on img at bounding box center [135, 64] width 18 height 18
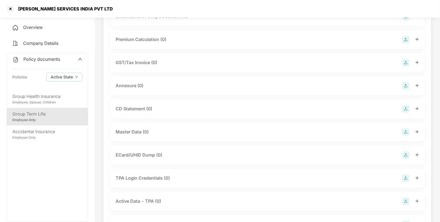
scroll to position [0, 0]
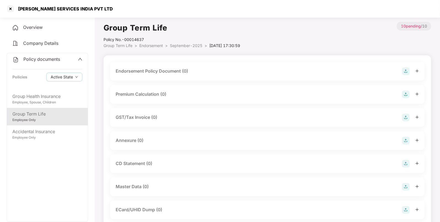
click at [404, 70] on img at bounding box center [406, 71] width 8 height 8
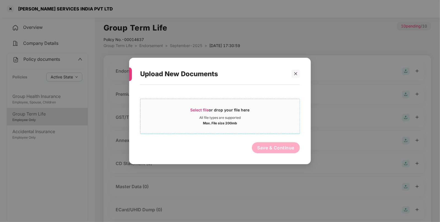
click at [193, 107] on span "Select file or drop your file here All file types are supported Max. File size …" at bounding box center [219, 116] width 159 height 26
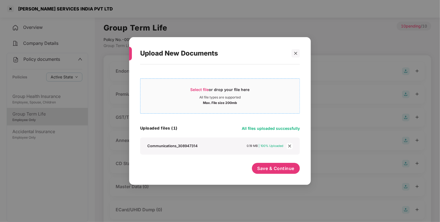
click at [199, 86] on span "Select file or drop your file here All file types are supported Max. File size …" at bounding box center [219, 96] width 159 height 26
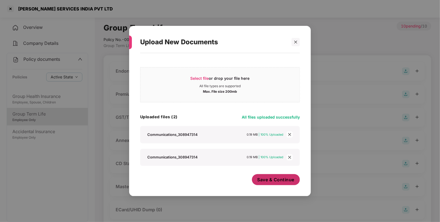
click at [274, 184] on button "Save & Continue" at bounding box center [276, 179] width 48 height 11
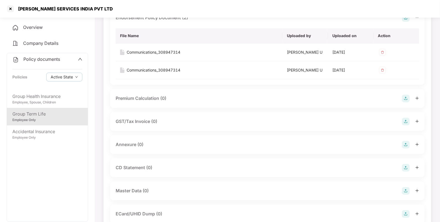
scroll to position [53, 0]
click at [404, 142] on img at bounding box center [406, 145] width 8 height 8
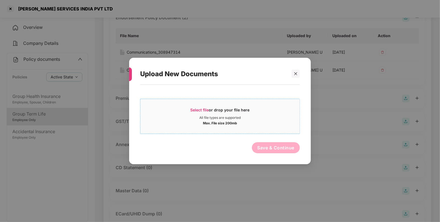
click at [202, 108] on span "Select file" at bounding box center [199, 110] width 18 height 5
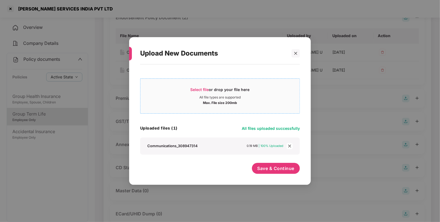
click at [202, 87] on span "Select file" at bounding box center [199, 89] width 18 height 5
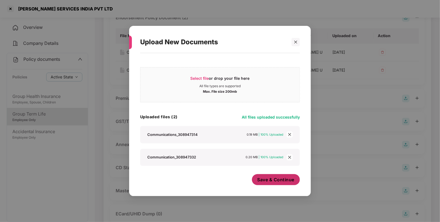
click at [271, 175] on button "Save & Continue" at bounding box center [276, 179] width 48 height 11
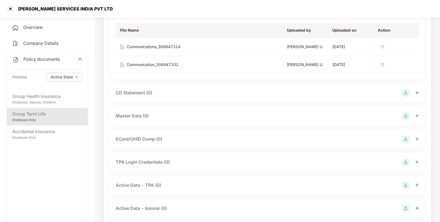
scroll to position [186, 0]
click at [406, 115] on img at bounding box center [406, 116] width 8 height 8
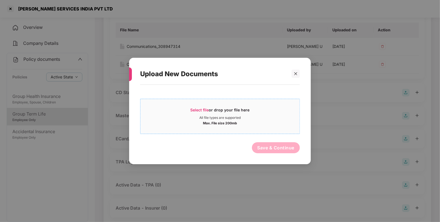
click at [197, 108] on span "Select file" at bounding box center [199, 110] width 18 height 5
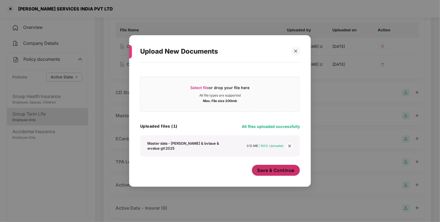
click at [267, 168] on span "Save & Continue" at bounding box center [275, 170] width 37 height 6
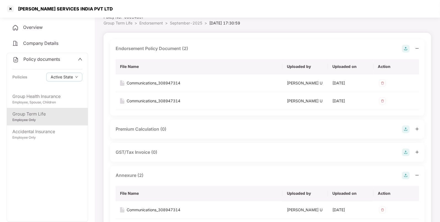
scroll to position [0, 0]
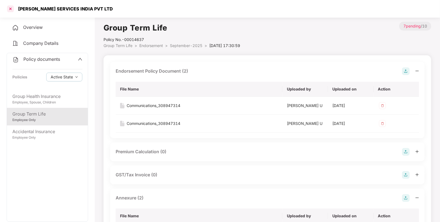
click at [7, 10] on div at bounding box center [10, 8] width 9 height 9
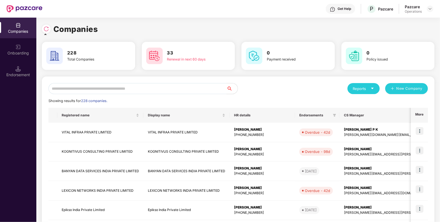
click at [47, 29] on img at bounding box center [46, 29] width 6 height 6
click at [46, 26] on img at bounding box center [46, 29] width 6 height 6
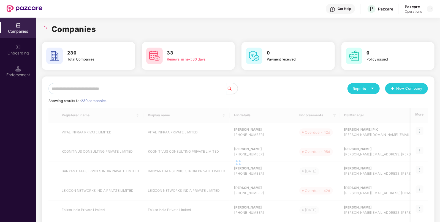
click at [74, 86] on input "text" at bounding box center [137, 88] width 178 height 11
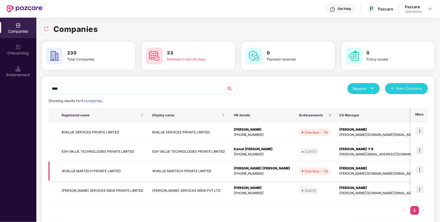
type input "****"
click at [79, 168] on td "WVALUE MARTECH PRIVATE LIMITED" at bounding box center [102, 171] width 91 height 20
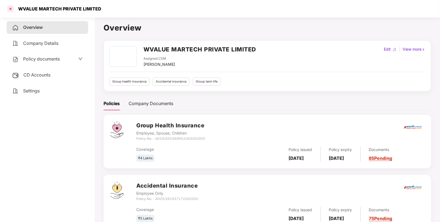
click at [11, 7] on div at bounding box center [10, 8] width 9 height 9
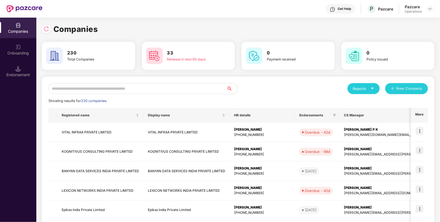
click at [72, 87] on input "text" at bounding box center [137, 88] width 178 height 11
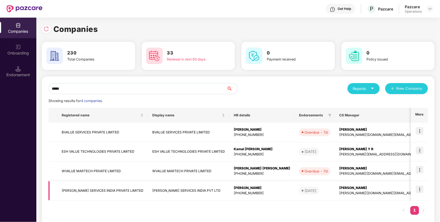
type input "*****"
click at [87, 186] on td "VALUELEAF SERVICES INDIA PRIVATE LIMITED" at bounding box center [102, 191] width 91 height 20
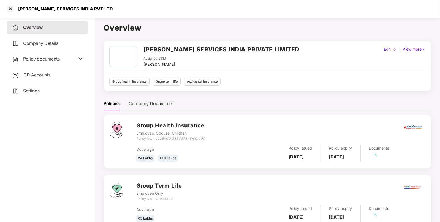
click at [32, 77] on span "CD Accounts" at bounding box center [36, 75] width 27 height 6
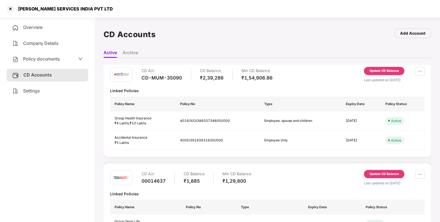
scroll to position [27, 0]
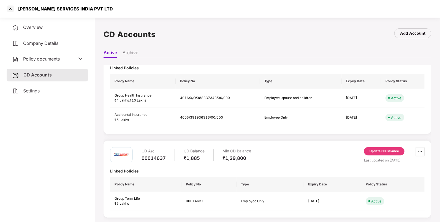
click at [377, 151] on div "Update CD Balance" at bounding box center [383, 151] width 29 height 5
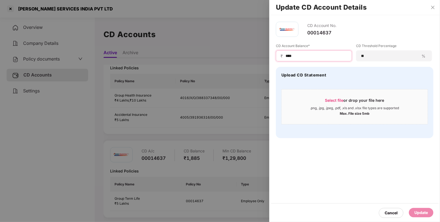
click at [305, 55] on input "****" at bounding box center [316, 56] width 62 height 6
type input "****"
click at [420, 213] on div "Update" at bounding box center [420, 213] width 13 height 6
